Goal: Task Accomplishment & Management: Manage account settings

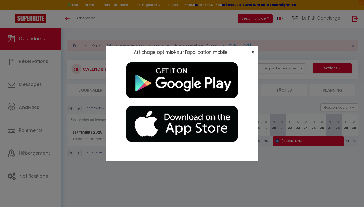
click at [252, 53] on span "×" at bounding box center [252, 52] width 3 height 6
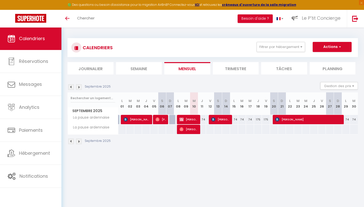
select select
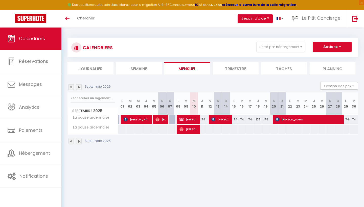
select select
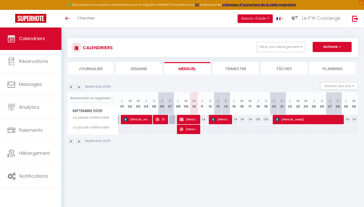
select select
click at [299, 47] on button "Filtrer par hébergement" at bounding box center [281, 47] width 49 height 10
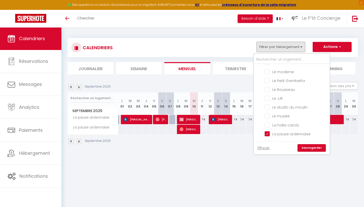
scroll to position [282, 0]
click at [228, 161] on body "🟢 Des questions ou besoin d'assistance pour la migration AirBnB? Connectez-vous…" at bounding box center [182, 130] width 364 height 207
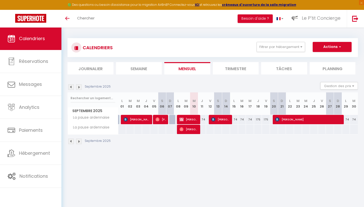
click at [193, 121] on span "[PERSON_NAME] AIRBNB" at bounding box center [189, 120] width 19 height 10
select select "OK"
select select "KO"
select select "0"
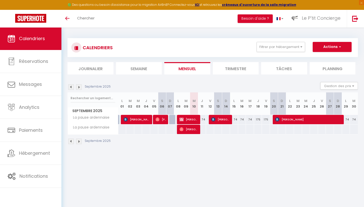
select select "1"
select select
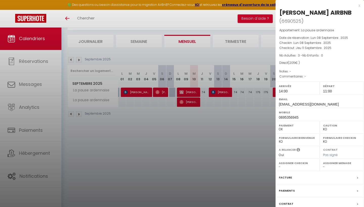
scroll to position [27, 0]
click at [287, 176] on label "Facture" at bounding box center [285, 177] width 13 height 5
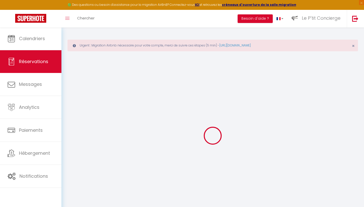
type input "Sébastien"
type input "Lebigot AIRBNB"
type input "thomaslallemand08@hotmail.fr"
type input "0695356945"
select select
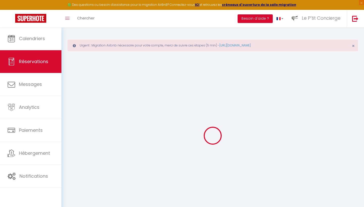
select select "68109"
select select "1"
type input "Lun 08 Septembre 2025"
select select
type input "Jeu 11 Septembre 2025"
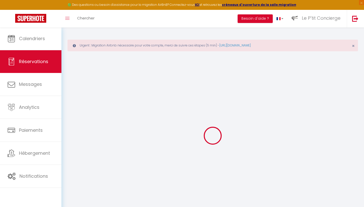
select select
type input "3"
select select "12"
select select
type input "0"
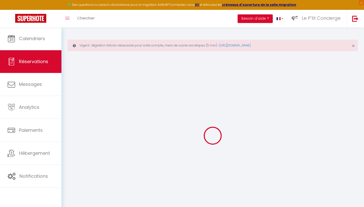
type input "0"
select select
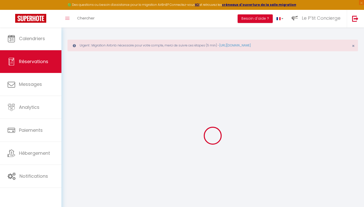
select select "14"
select select
checkbox input "false"
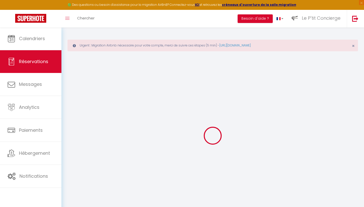
select select
checkbox input "false"
select select
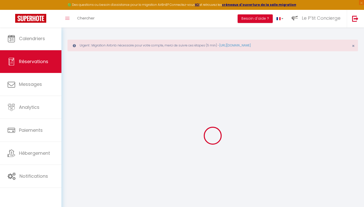
select select
checkbox input "false"
select select
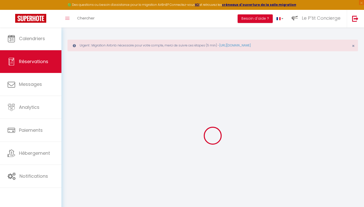
select select
select select "14:00"
select select "11:00"
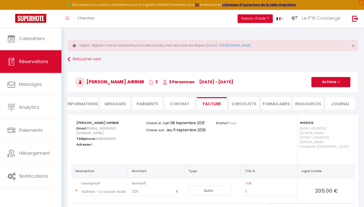
click at [83, 105] on li "Informations" at bounding box center [83, 103] width 30 height 12
select select
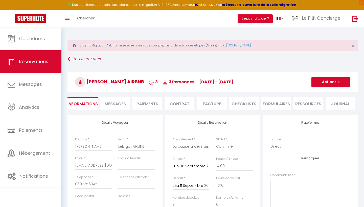
click at [338, 81] on span "button" at bounding box center [338, 82] width 3 height 5
click at [328, 107] on link "Supprimer" at bounding box center [326, 106] width 40 height 7
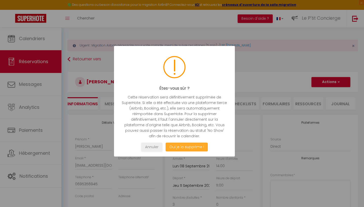
click at [198, 146] on button "Oui je la supprime !" at bounding box center [187, 147] width 42 height 9
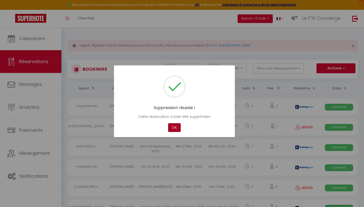
click at [175, 126] on button "OK" at bounding box center [174, 127] width 13 height 9
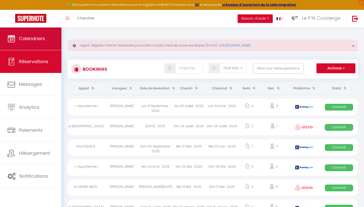
click at [28, 37] on span "Calendriers" at bounding box center [32, 38] width 26 height 6
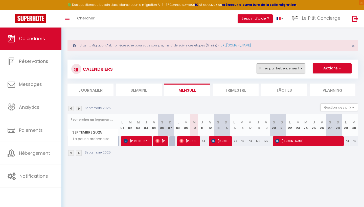
click at [284, 70] on button "Filtrer par hébergement" at bounding box center [281, 69] width 49 height 10
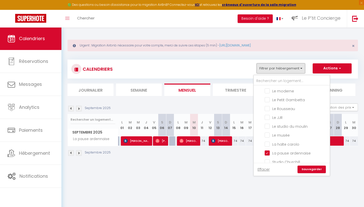
scroll to position [293, 0]
click at [268, 124] on input "Le musée" at bounding box center [296, 126] width 63 height 5
checkbox input "true"
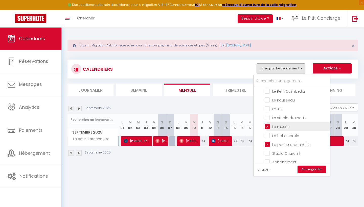
checkbox input "false"
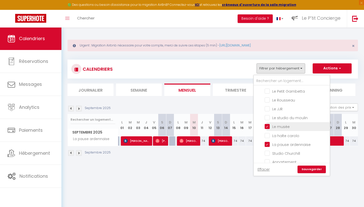
checkbox input "false"
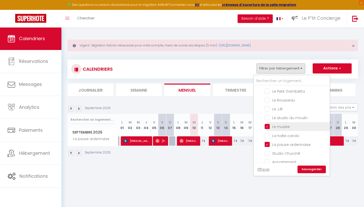
checkbox input "false"
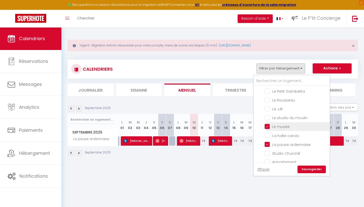
checkbox input "false"
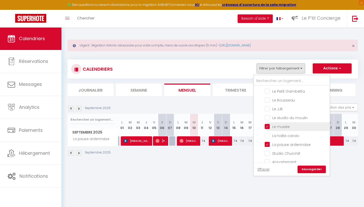
checkbox input "false"
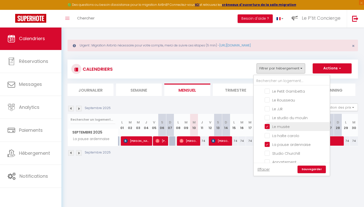
checkbox input "false"
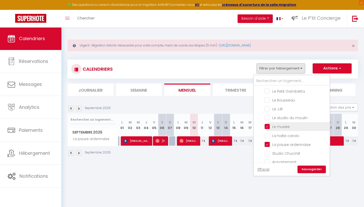
checkbox input "false"
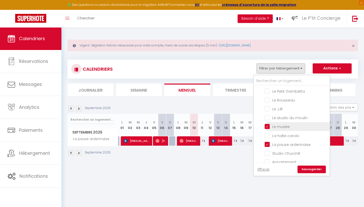
checkbox input "false"
click at [310, 172] on link "Sauvegarder" at bounding box center [312, 170] width 28 height 8
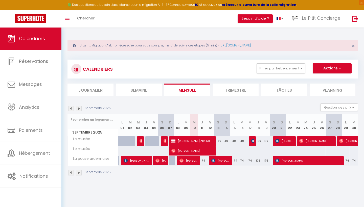
click at [199, 142] on span "Catherine Decure AIRBNB" at bounding box center [193, 141] width 43 height 10
select select "OK"
select select "KO"
select select "0"
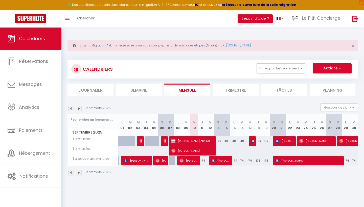
select select "1"
select select
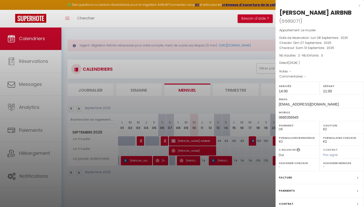
click at [296, 175] on div "Facture" at bounding box center [320, 178] width 89 height 13
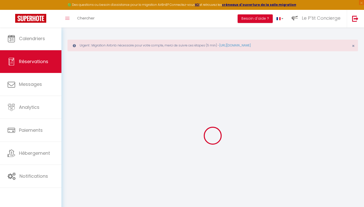
select select
checkbox input "false"
select select
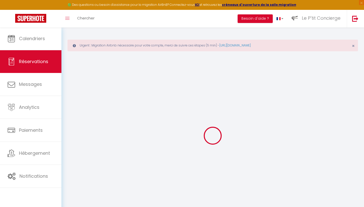
select select
checkbox input "false"
select select
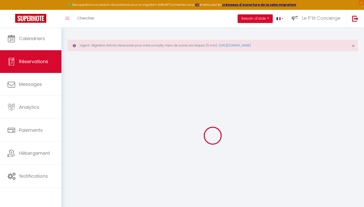
select select
checkbox input "false"
select select
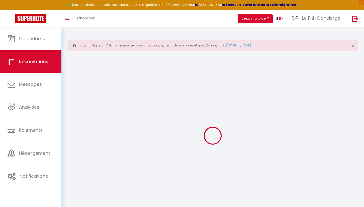
select select
select select "14:00"
select select "11:00"
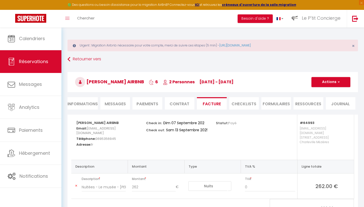
click at [82, 104] on li "Informations" at bounding box center [83, 103] width 30 height 12
select select
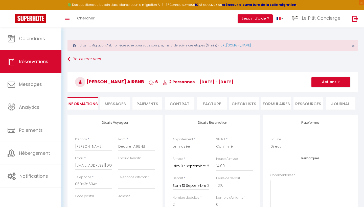
click at [328, 90] on h3 "Catherine Decure AIRBNB 6 2 Personnes di 07 Sep - sa 13 Sep" at bounding box center [213, 82] width 291 height 20
click at [339, 83] on span "button" at bounding box center [338, 82] width 3 height 5
click at [324, 109] on link "Supprimer" at bounding box center [326, 106] width 40 height 7
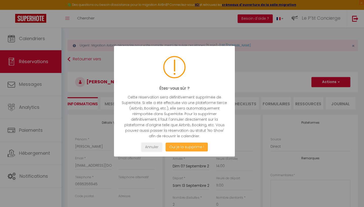
click at [200, 146] on button "Oui je la supprime !" at bounding box center [187, 147] width 42 height 9
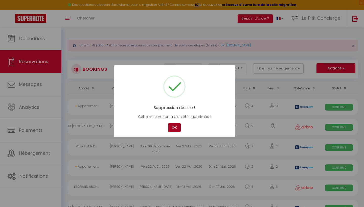
click at [176, 129] on button "OK" at bounding box center [174, 127] width 13 height 9
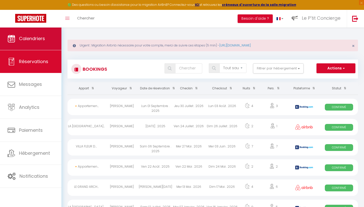
click at [44, 45] on link "Calendriers" at bounding box center [30, 38] width 61 height 23
